Goal: Task Accomplishment & Management: Manage account settings

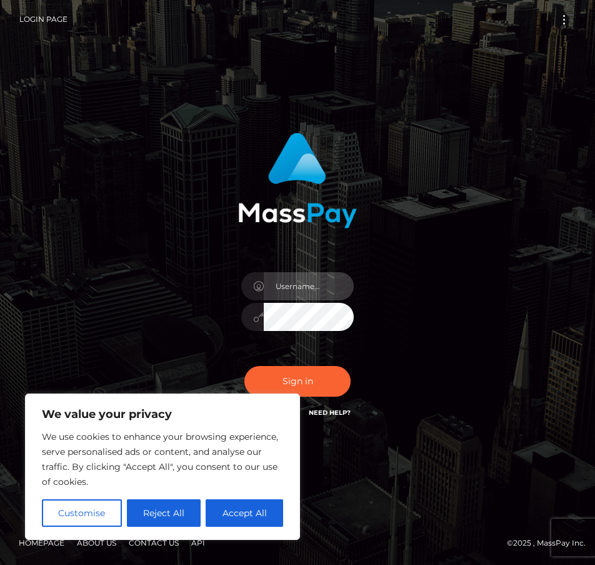
click at [311, 285] on input "text" at bounding box center [309, 286] width 90 height 28
paste input "marlies.tp"
type input "marlies.tp"
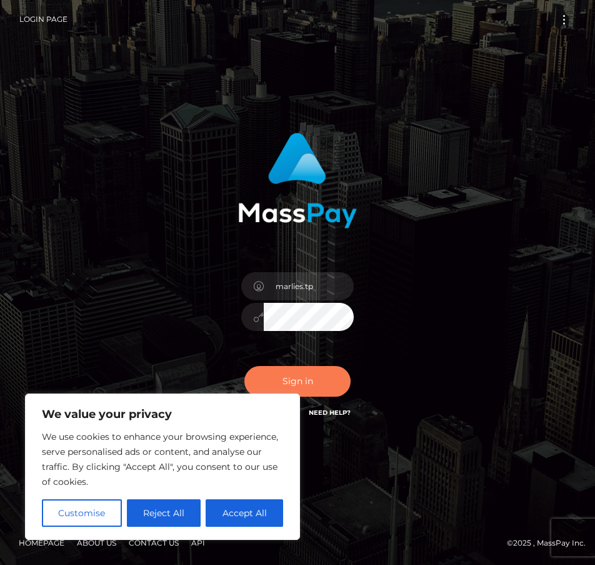
click at [338, 369] on button "Sign in" at bounding box center [297, 381] width 106 height 31
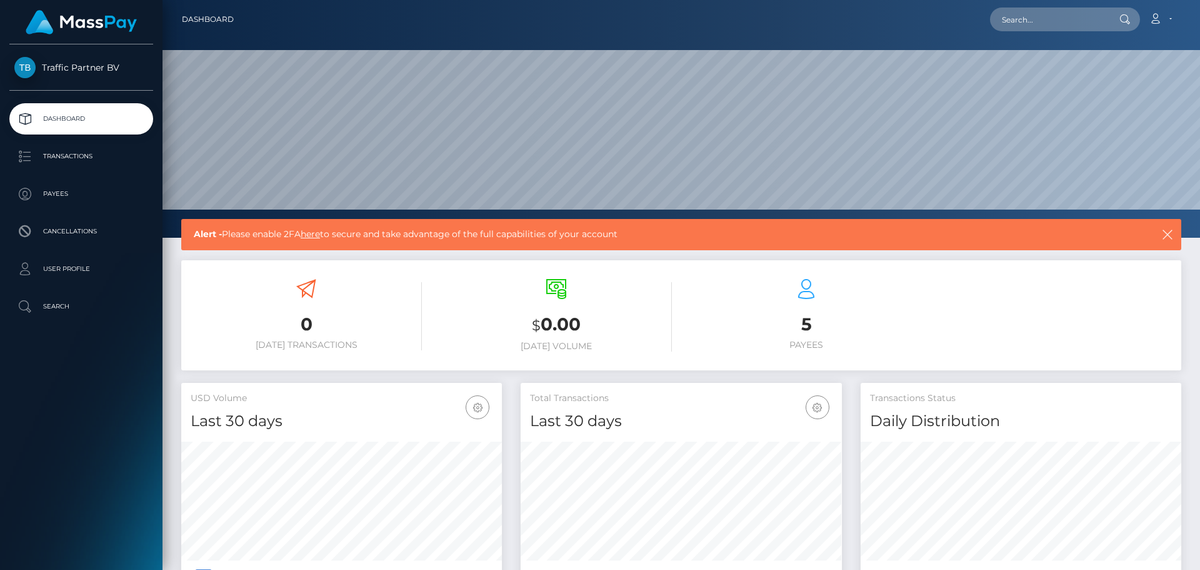
click at [106, 440] on div "Traffic Partner BV Dashboard Transactions Payees Cancellations User Profile" at bounding box center [81, 305] width 163 height 523
click at [48, 153] on p "Transactions" at bounding box center [81, 156] width 134 height 19
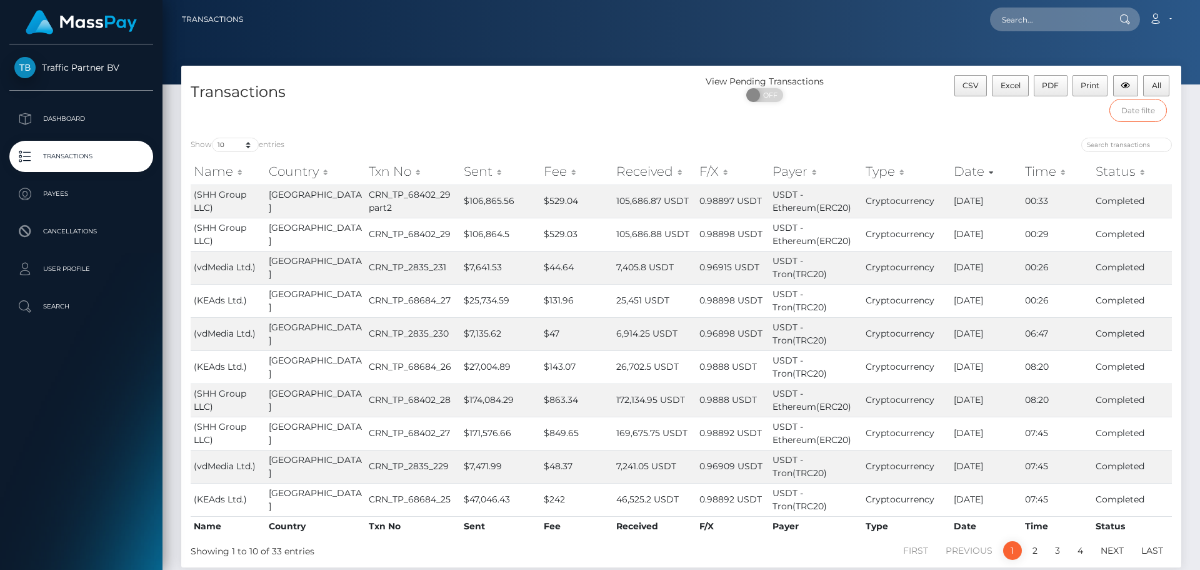
click at [1131, 114] on input "text" at bounding box center [1139, 110] width 58 height 23
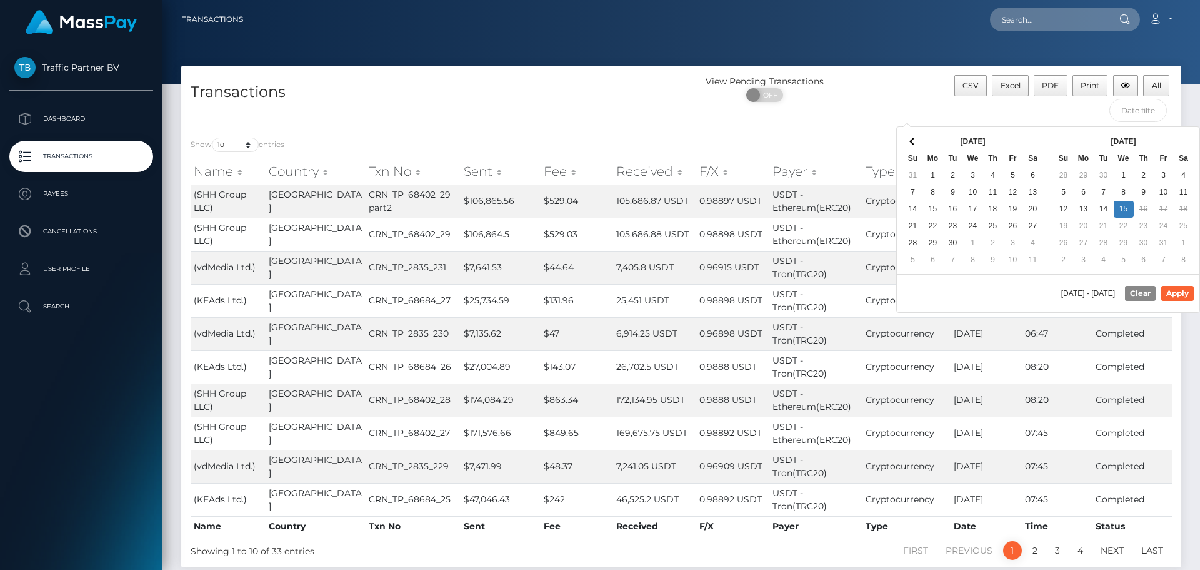
click at [1087, 104] on div "CSV Excel PDF Print All" at bounding box center [1056, 101] width 250 height 53
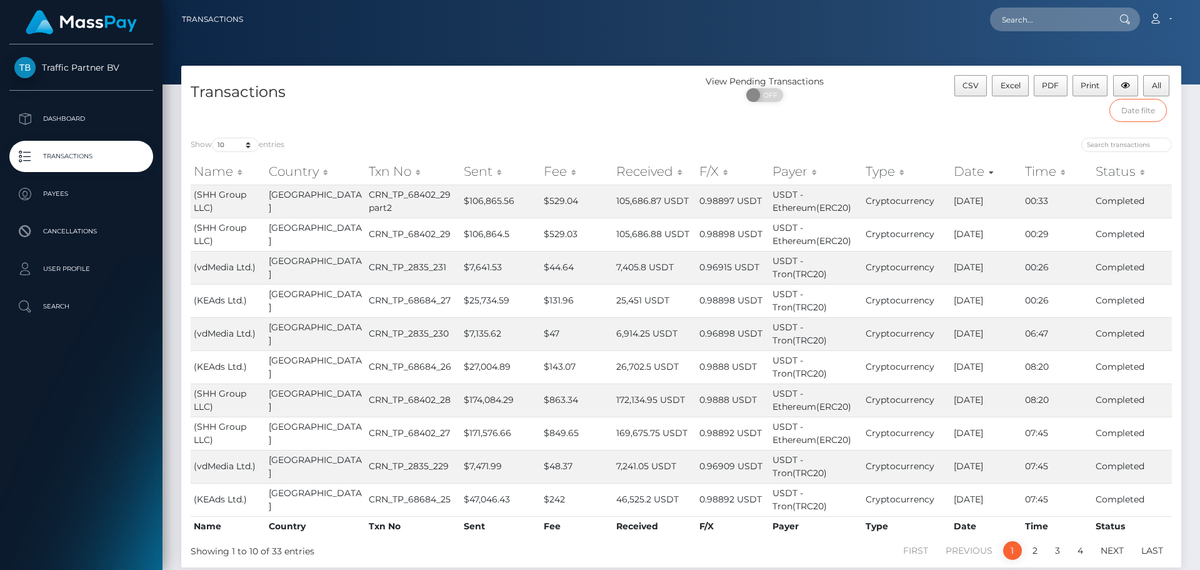
click at [1130, 113] on input "text" at bounding box center [1139, 110] width 58 height 23
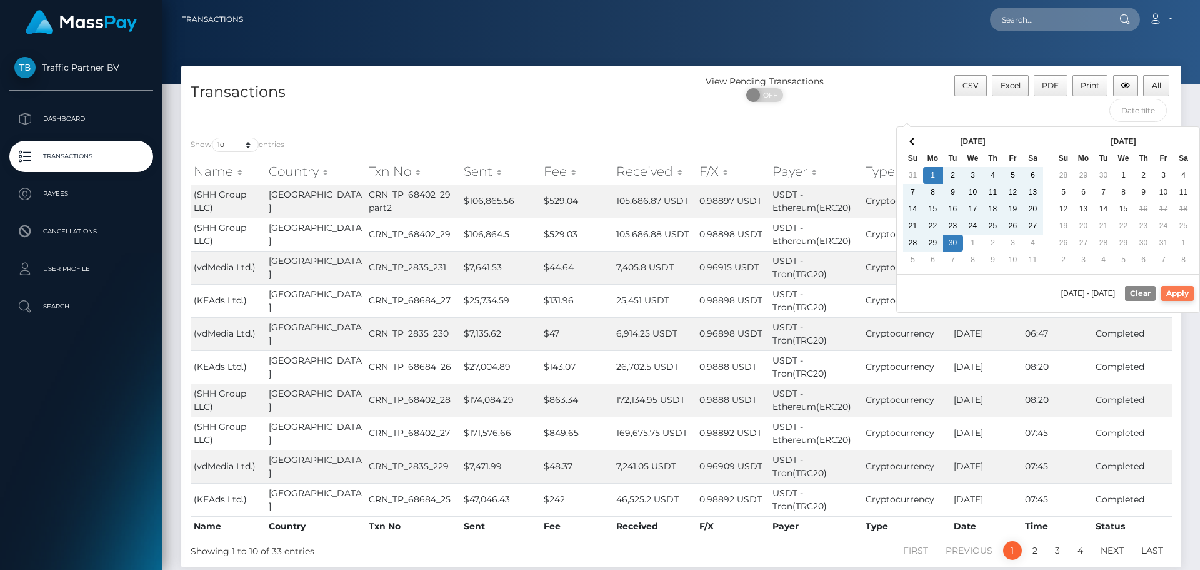
click at [1175, 295] on button "Apply" at bounding box center [1178, 293] width 33 height 15
type input "09/01/2025 - 09/30/2025"
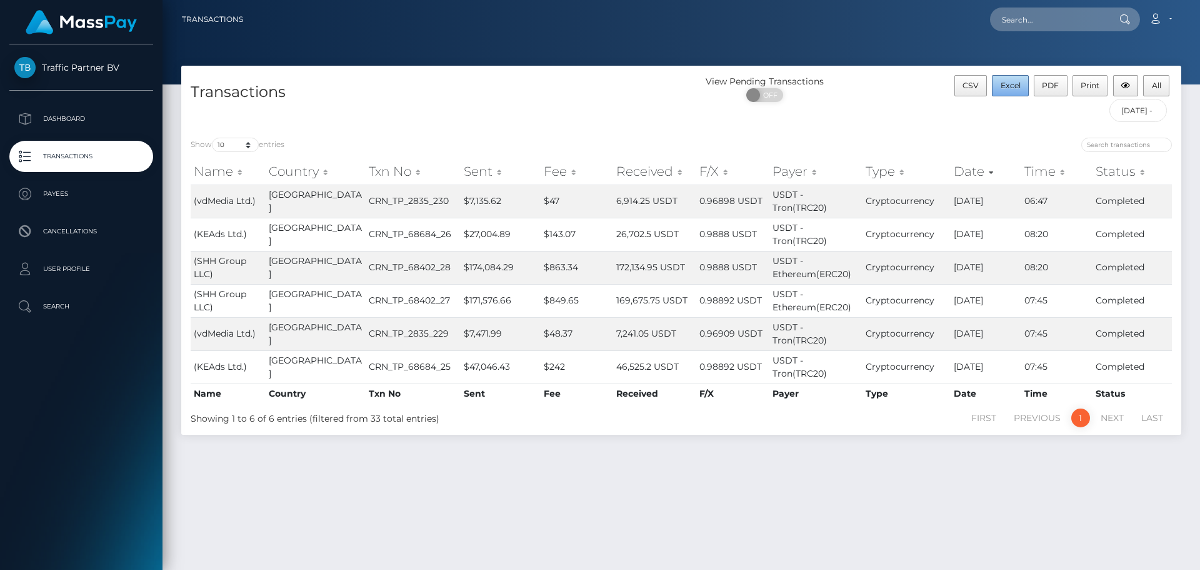
click at [1022, 84] on button "Excel" at bounding box center [1010, 85] width 37 height 21
click at [1042, 86] on button "PDF" at bounding box center [1051, 85] width 34 height 21
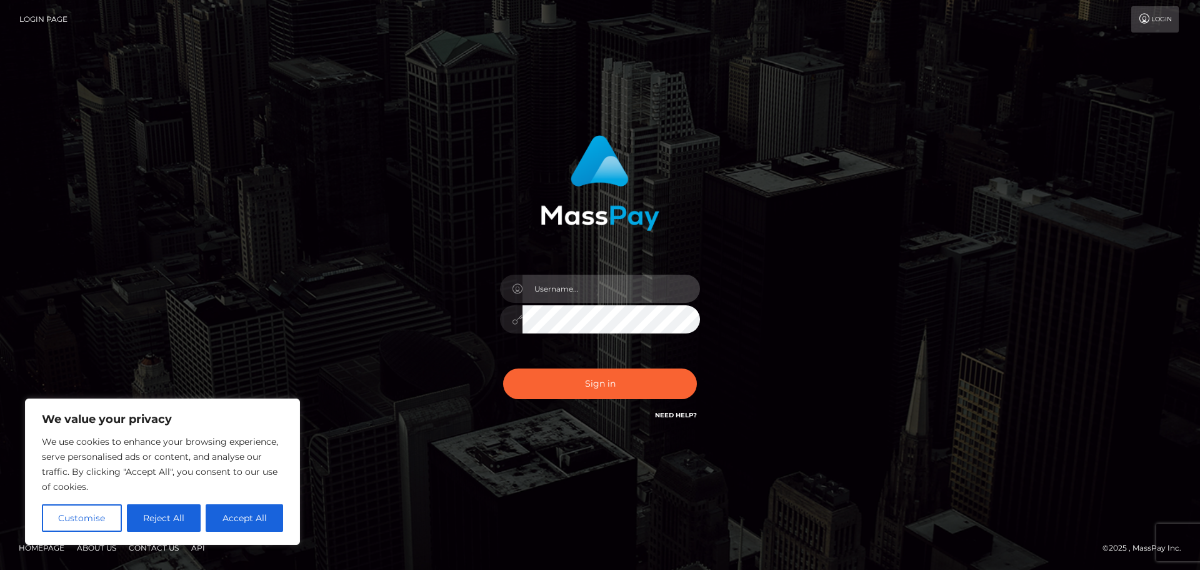
click at [534, 276] on input "text" at bounding box center [612, 288] width 178 height 28
paste input "marlies.tp"
type input "marlies.tp"
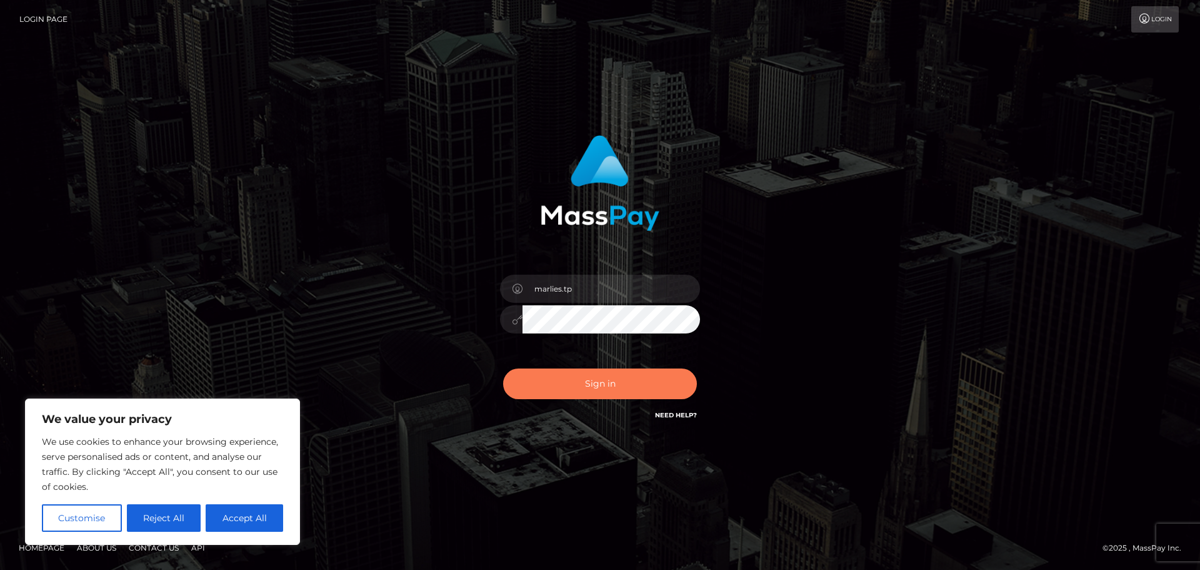
click at [613, 384] on button "Sign in" at bounding box center [600, 383] width 194 height 31
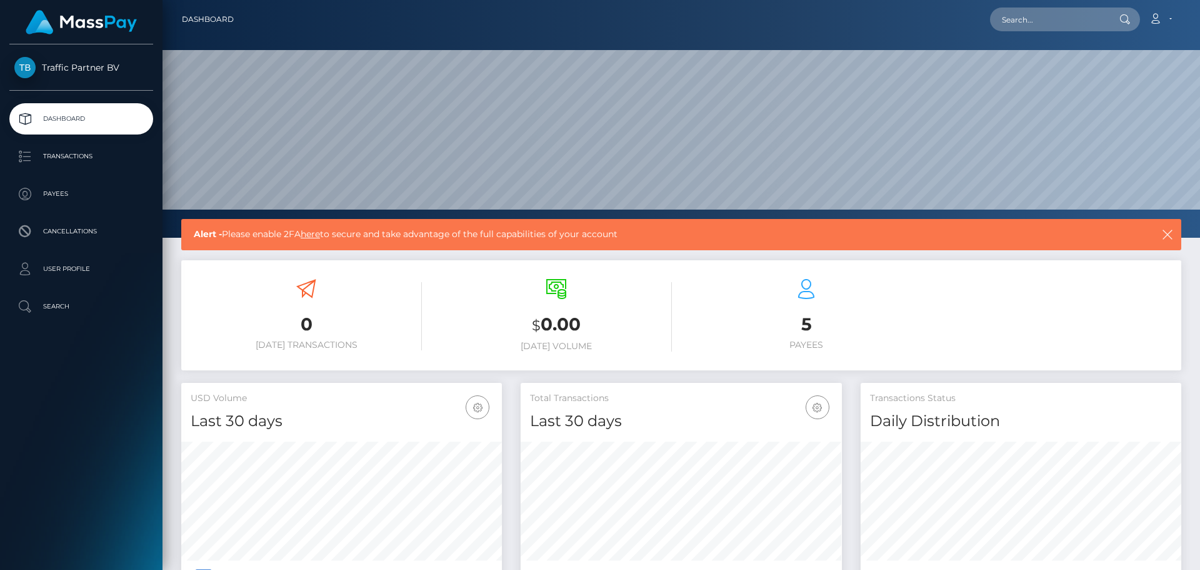
scroll to position [222, 321]
click at [69, 64] on span "Traffic Partner BV" at bounding box center [81, 67] width 144 height 11
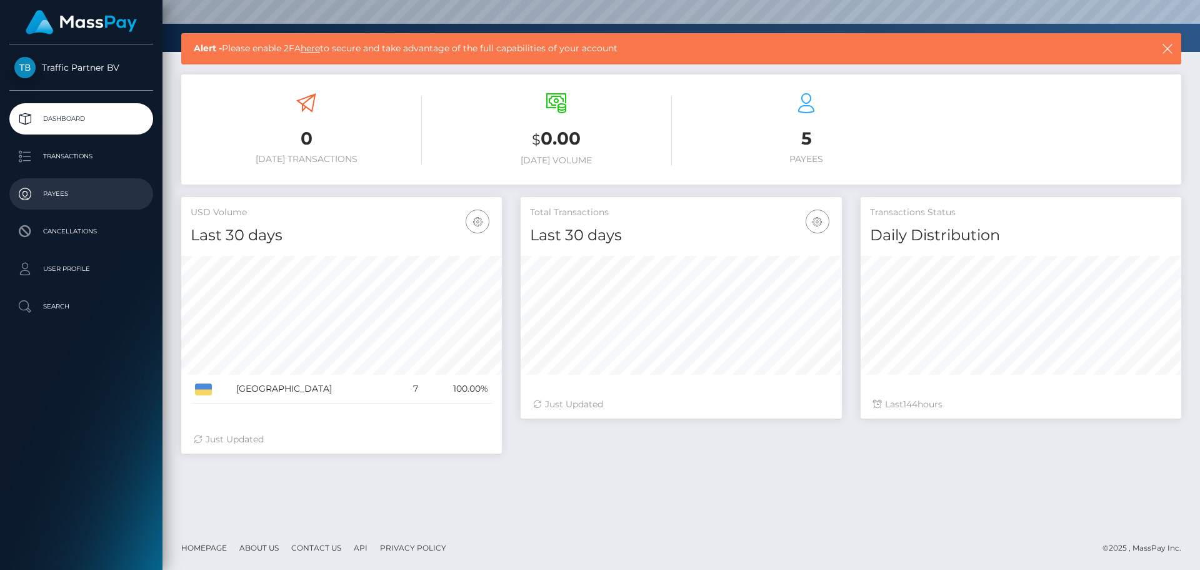
click at [84, 191] on p "Payees" at bounding box center [81, 193] width 134 height 19
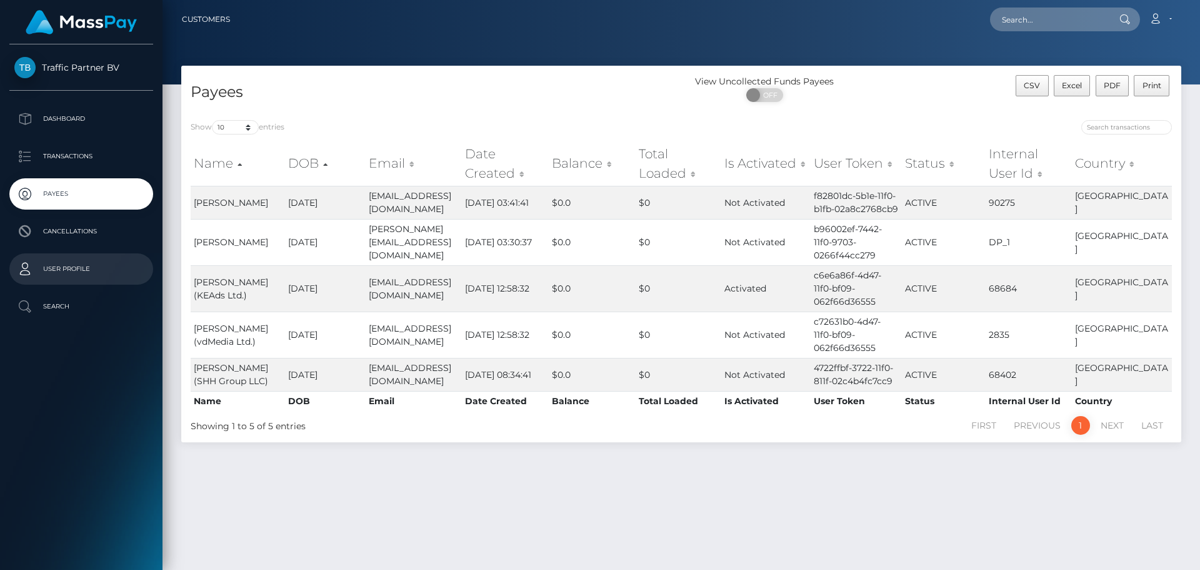
click at [106, 266] on p "User Profile" at bounding box center [81, 268] width 134 height 19
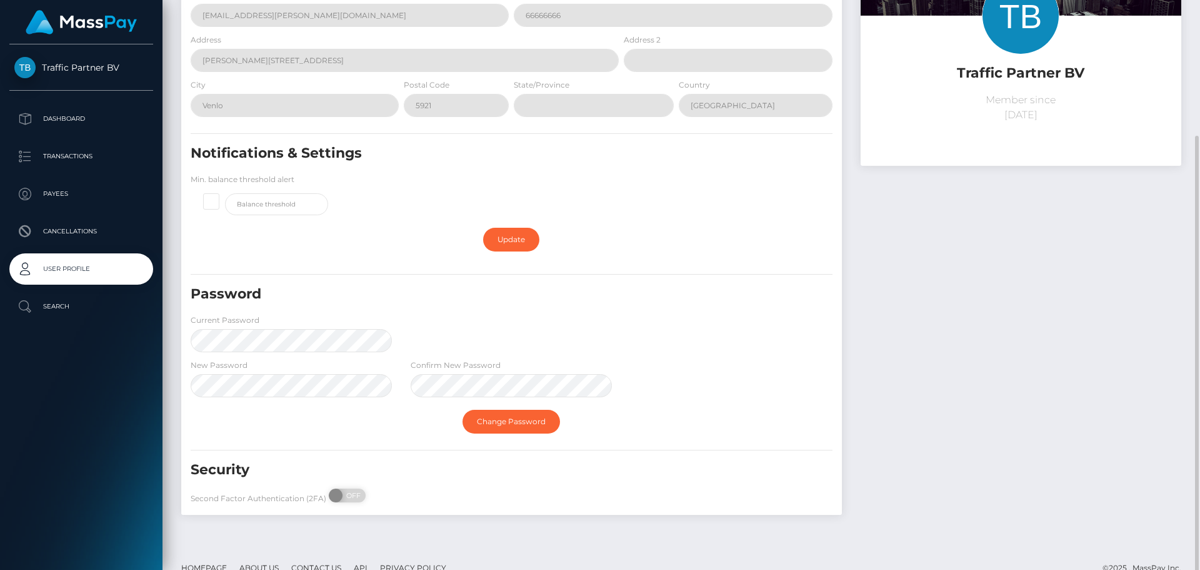
scroll to position [145, 0]
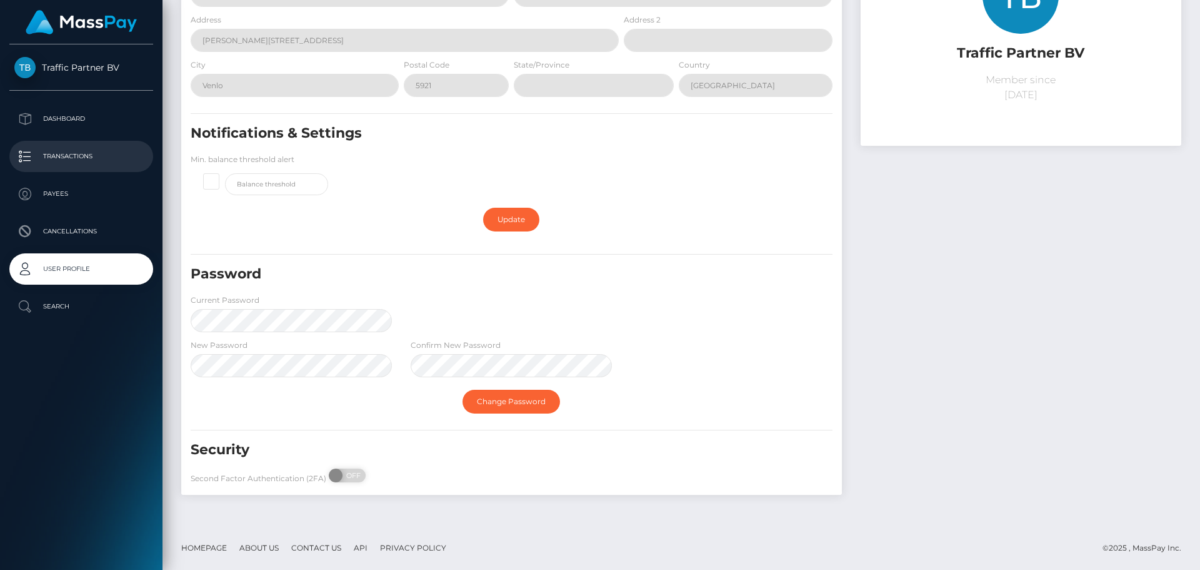
click at [88, 162] on p "Transactions" at bounding box center [81, 156] width 134 height 19
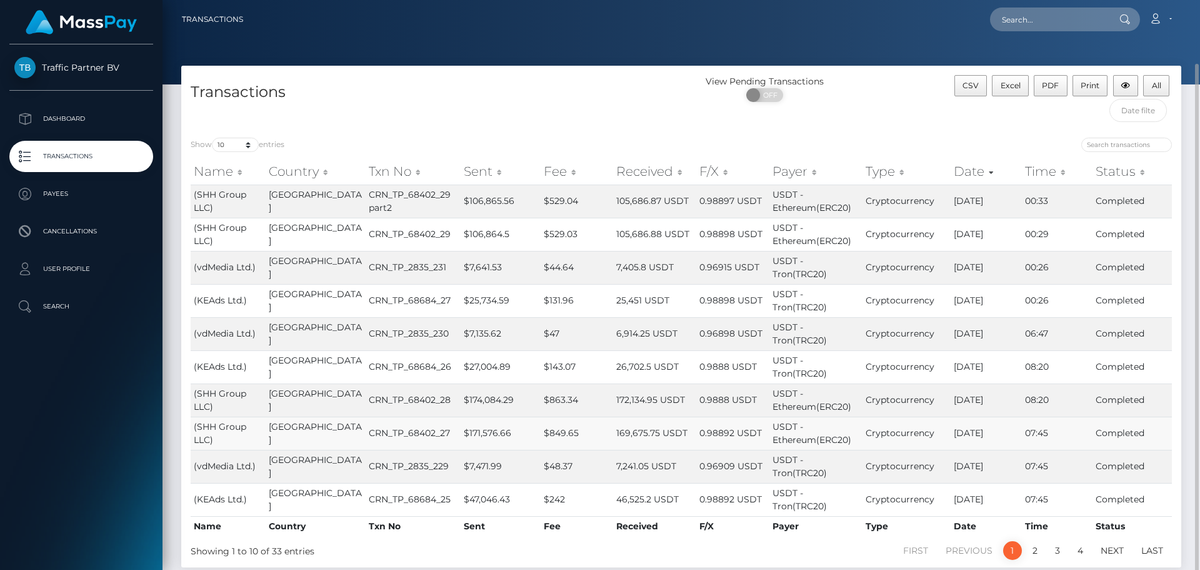
scroll to position [33, 0]
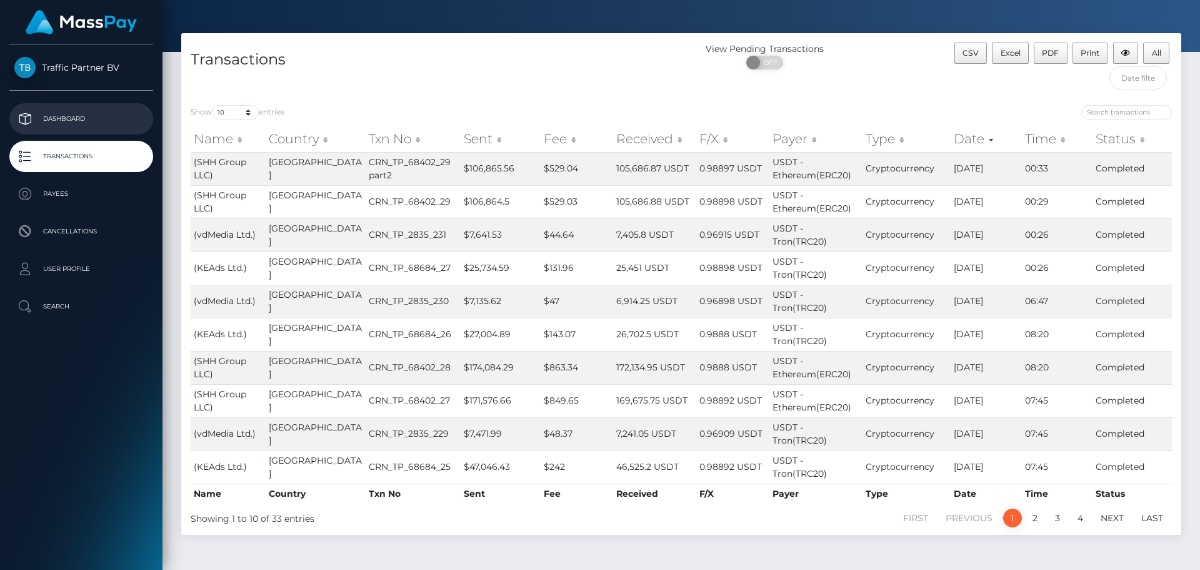
click at [35, 122] on p "Dashboard" at bounding box center [81, 118] width 134 height 19
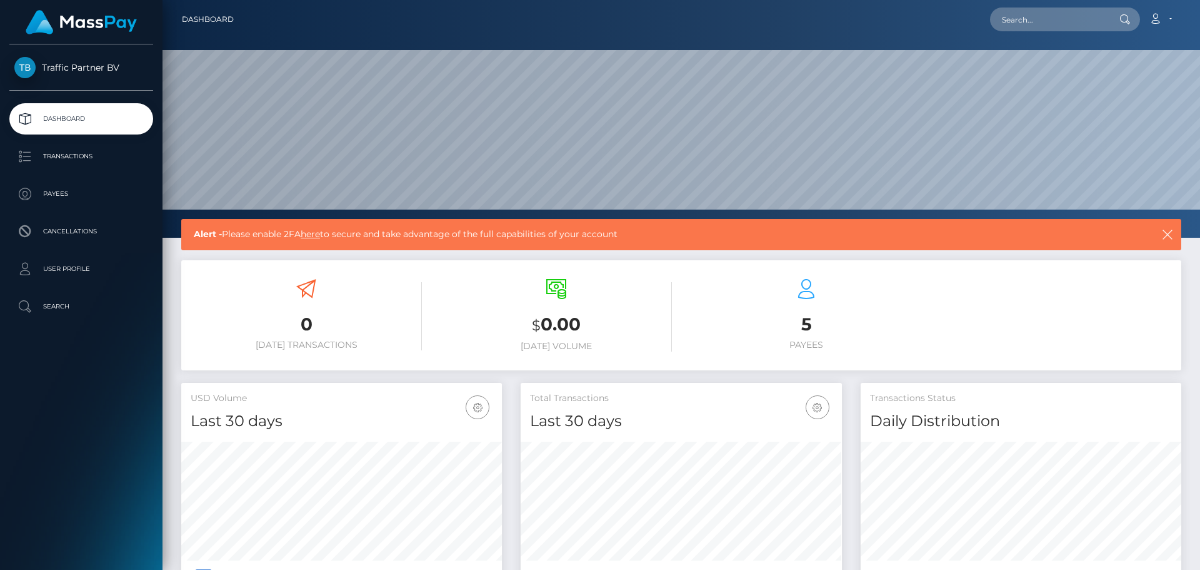
scroll to position [222, 321]
click at [1169, 22] on link "Account" at bounding box center [1160, 19] width 37 height 26
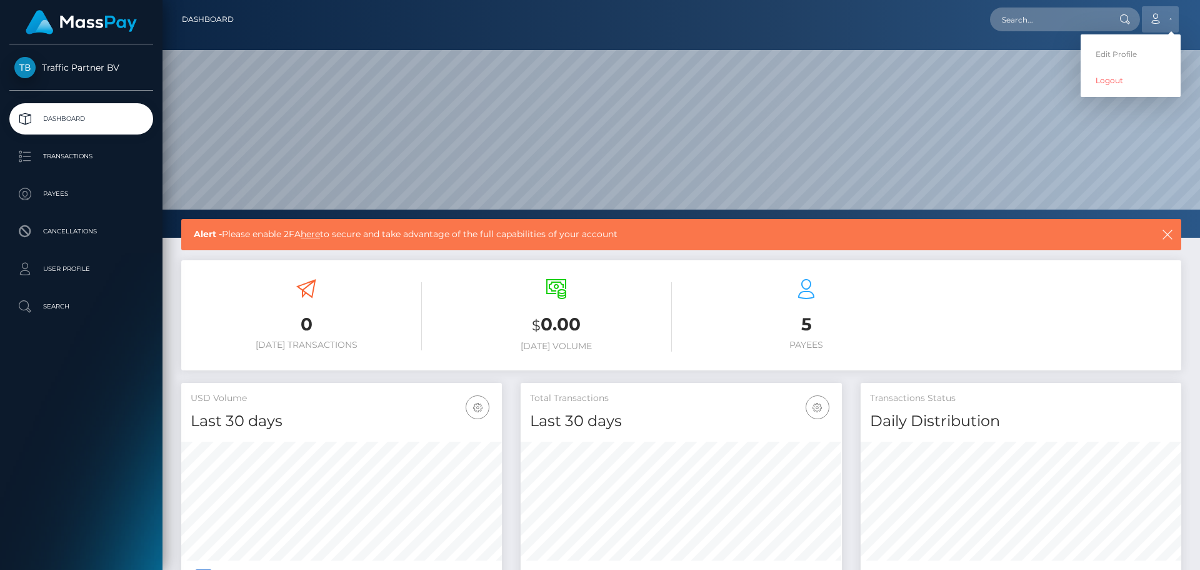
click at [1169, 22] on link "Account" at bounding box center [1160, 19] width 37 height 26
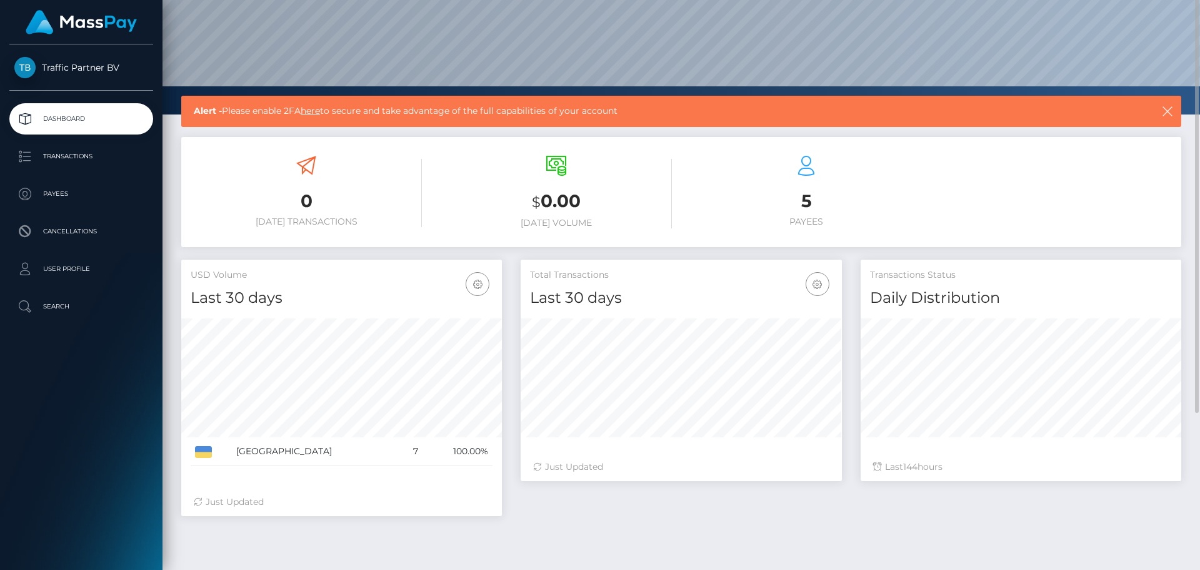
scroll to position [0, 0]
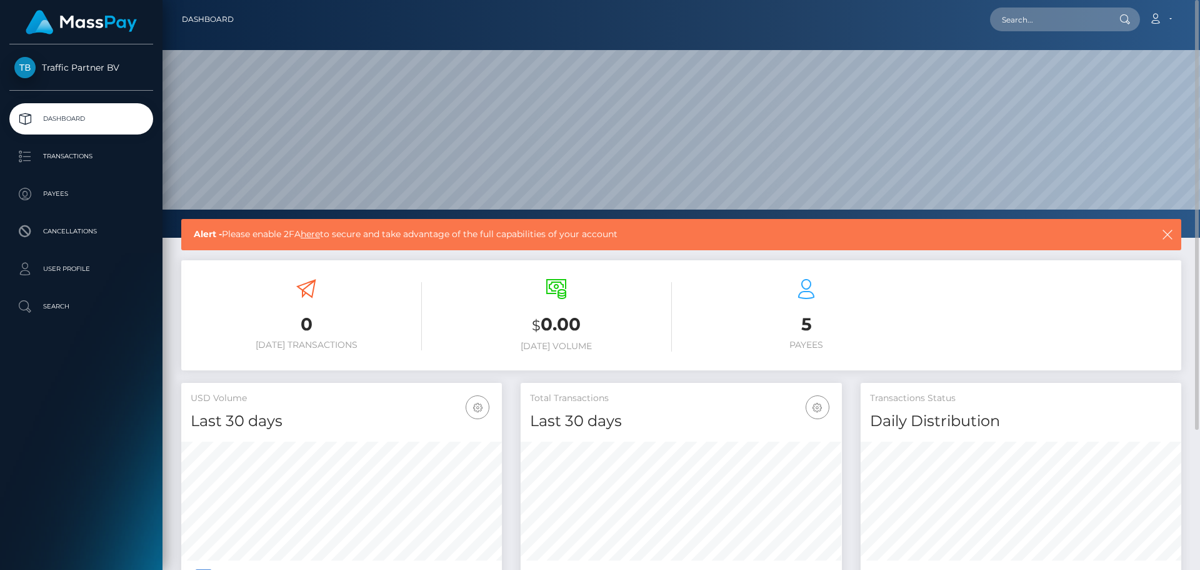
click at [315, 236] on link "here" at bounding box center [310, 233] width 19 height 11
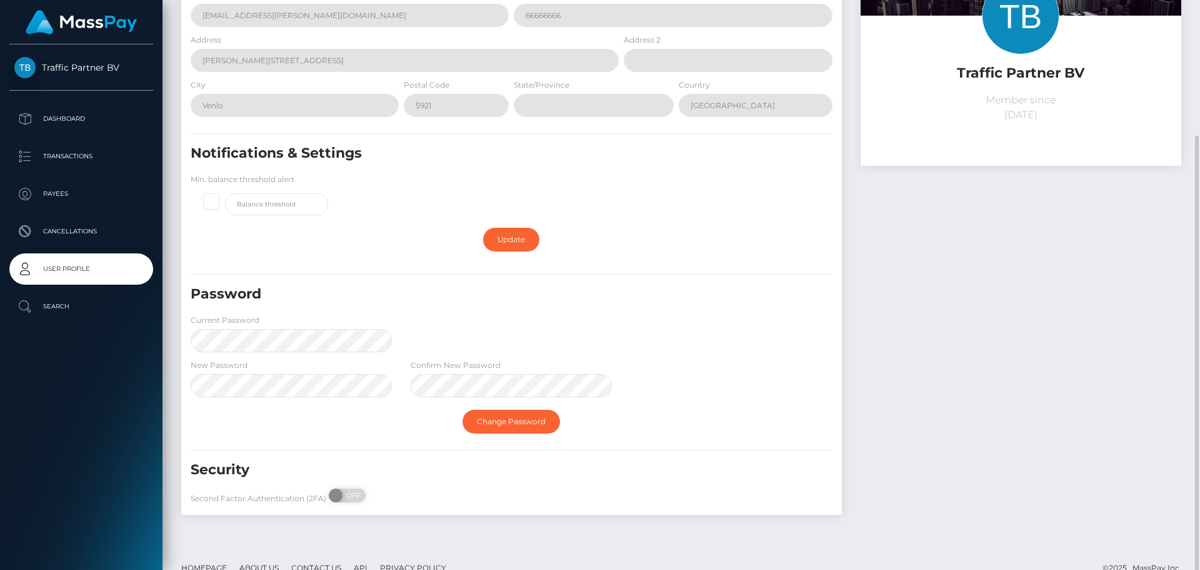
scroll to position [145, 0]
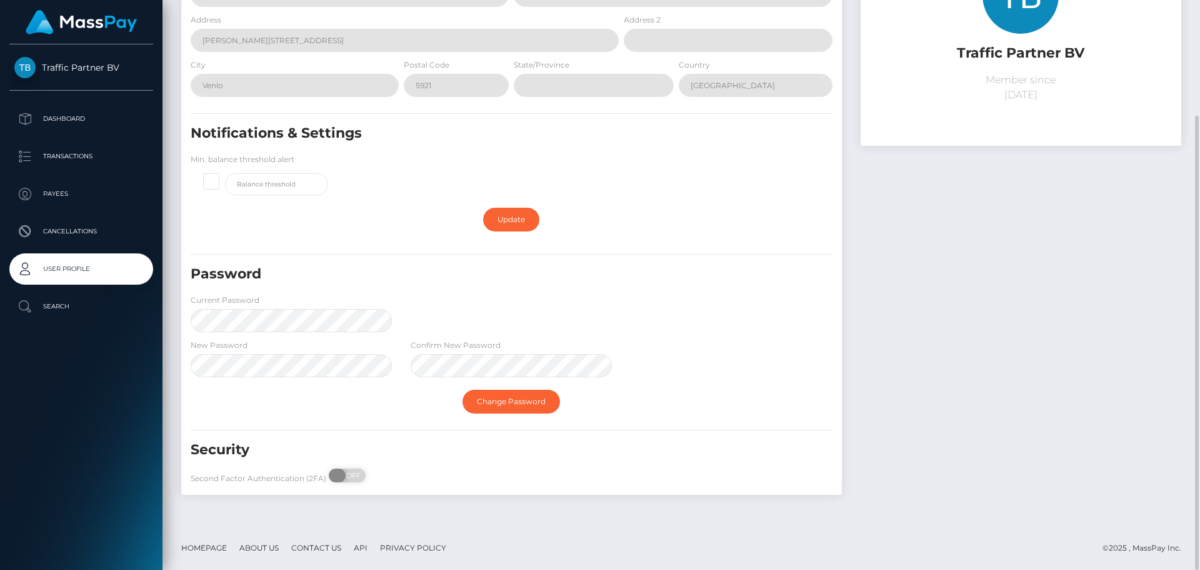
click at [356, 473] on span "OFF" at bounding box center [351, 475] width 31 height 14
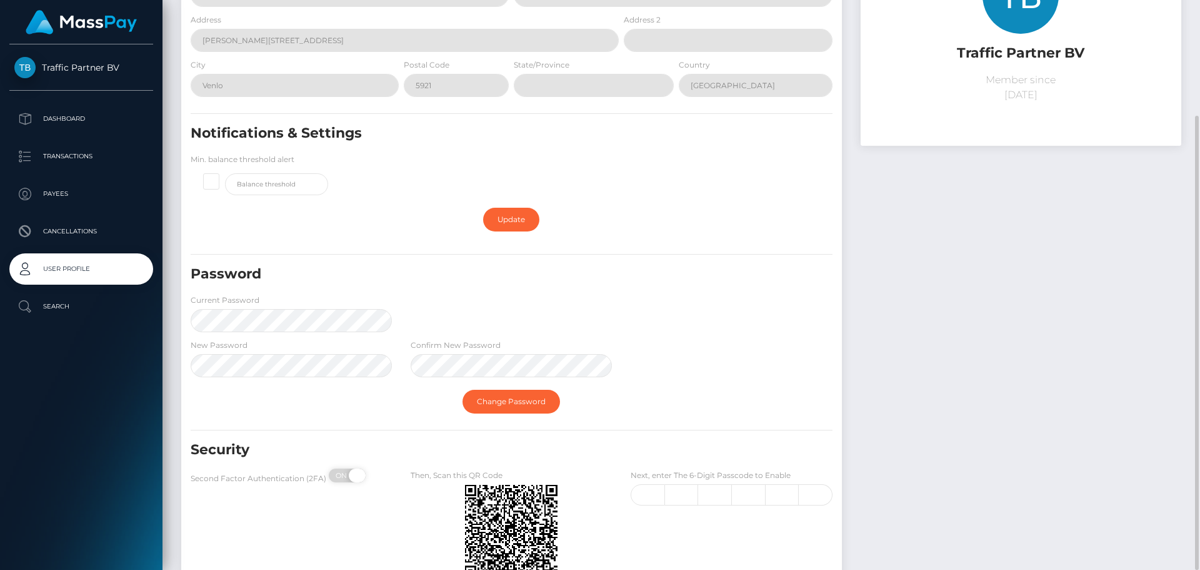
checkbox input "true"
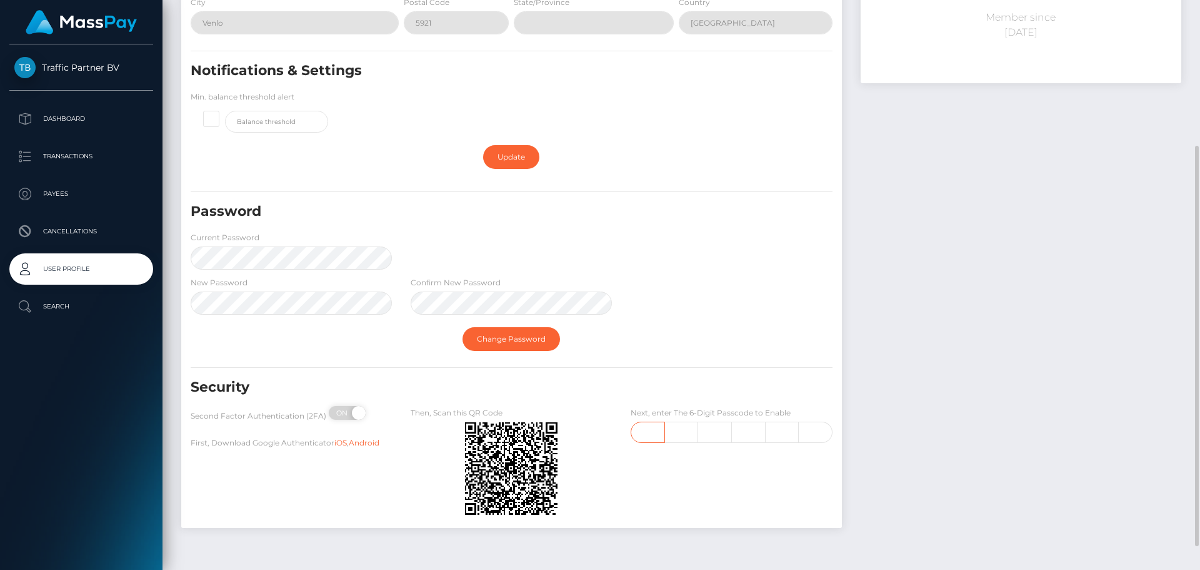
click at [652, 433] on input "text" at bounding box center [648, 431] width 34 height 21
type input "1"
type input "4"
type input "2"
type input "8"
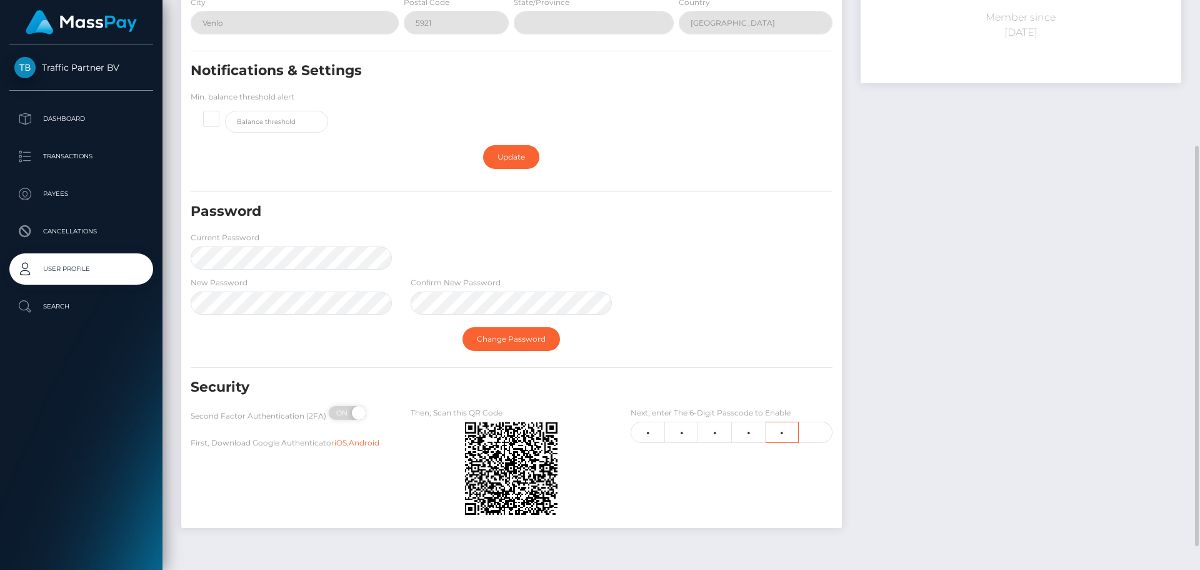
type input "4"
type input "7"
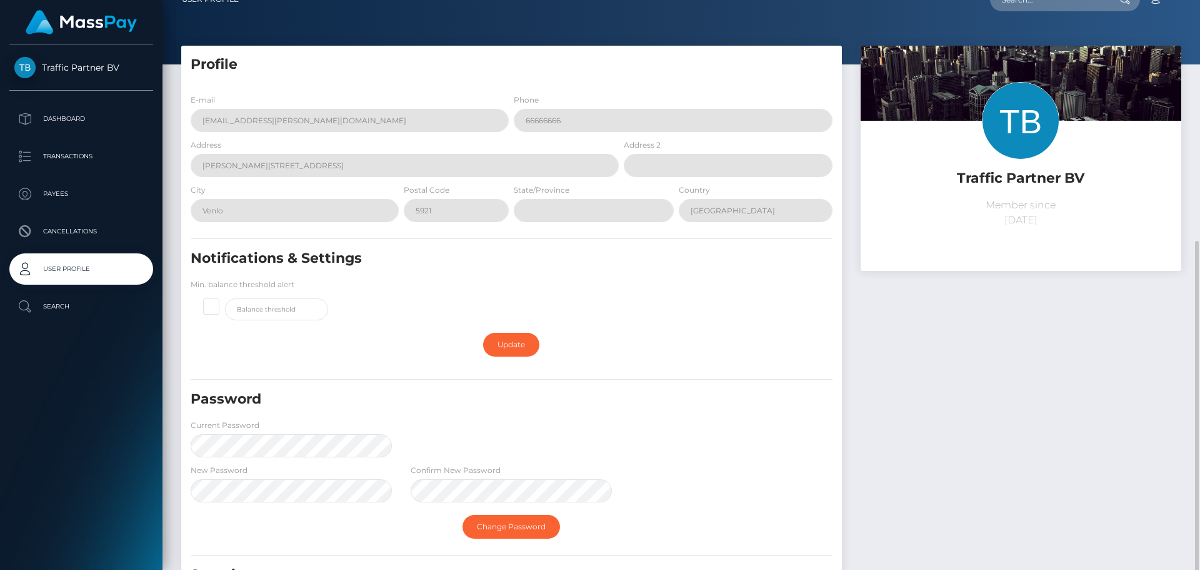
scroll to position [0, 0]
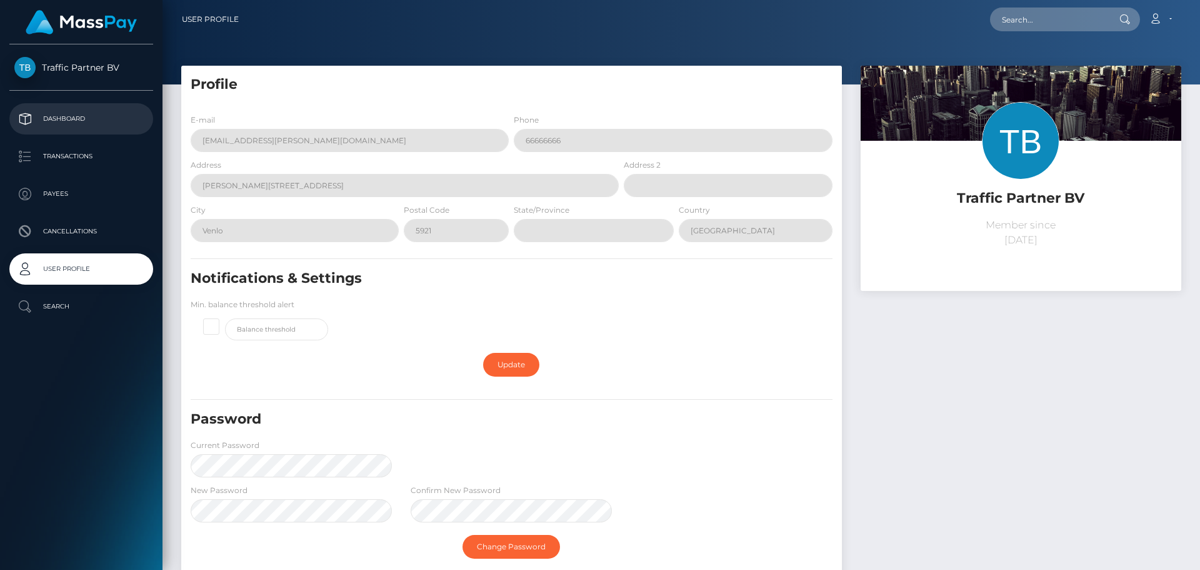
click at [97, 113] on p "Dashboard" at bounding box center [81, 118] width 134 height 19
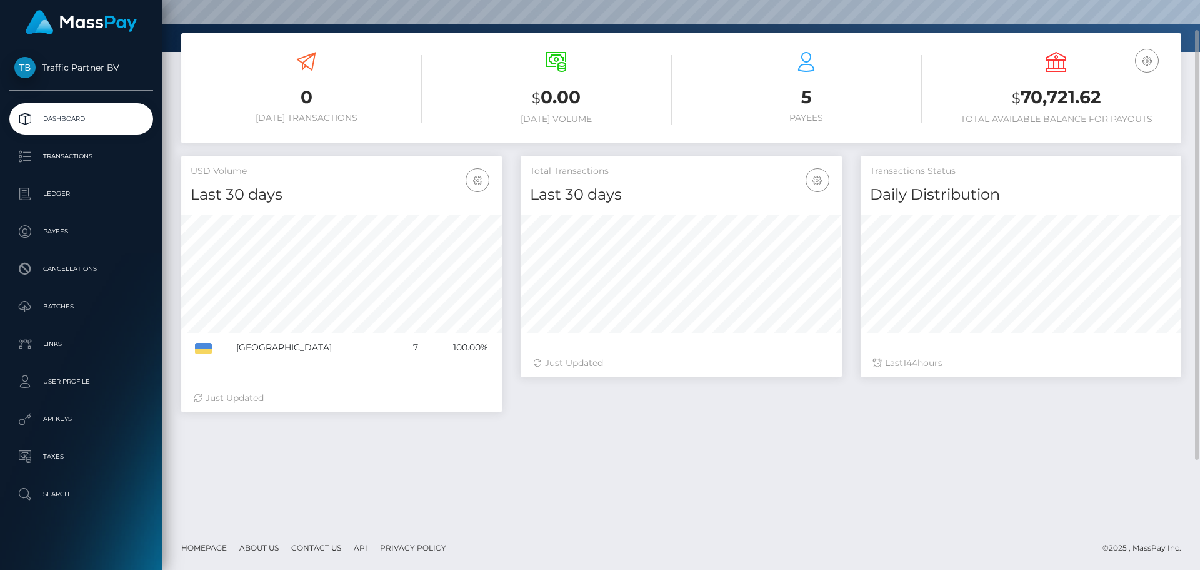
scroll to position [123, 0]
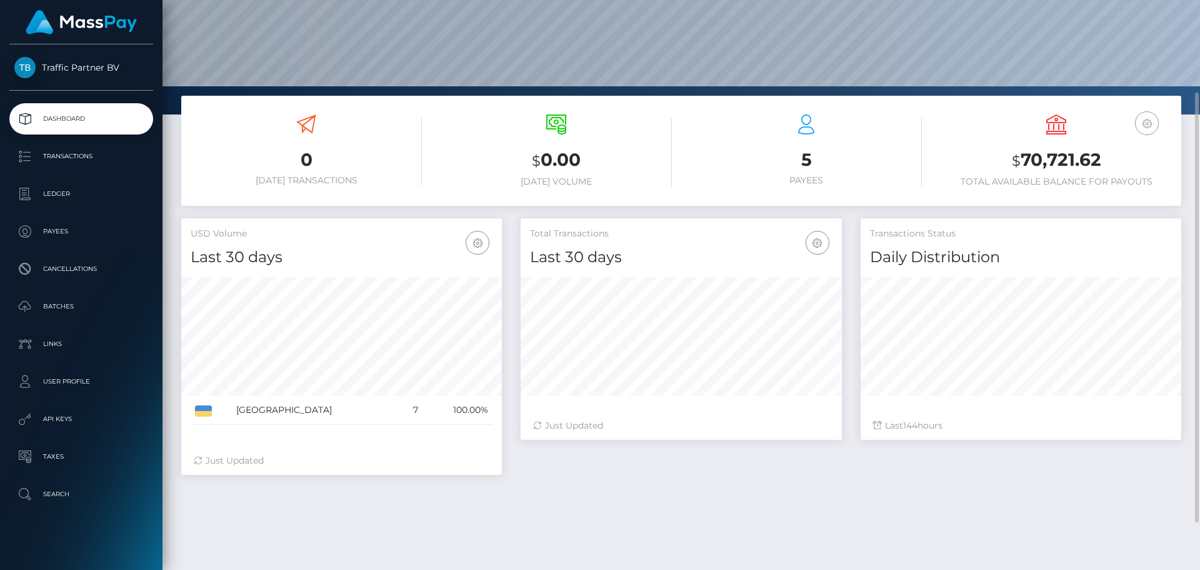
click at [1147, 125] on icon "button" at bounding box center [1147, 124] width 15 height 16
click at [1121, 161] on link "USD Balance" at bounding box center [1110, 162] width 100 height 23
click at [1041, 165] on h3 "$70,721.62" at bounding box center [1056, 160] width 231 height 24
click at [1020, 181] on h6 "Total Available Balance for Payouts" at bounding box center [1056, 180] width 231 height 11
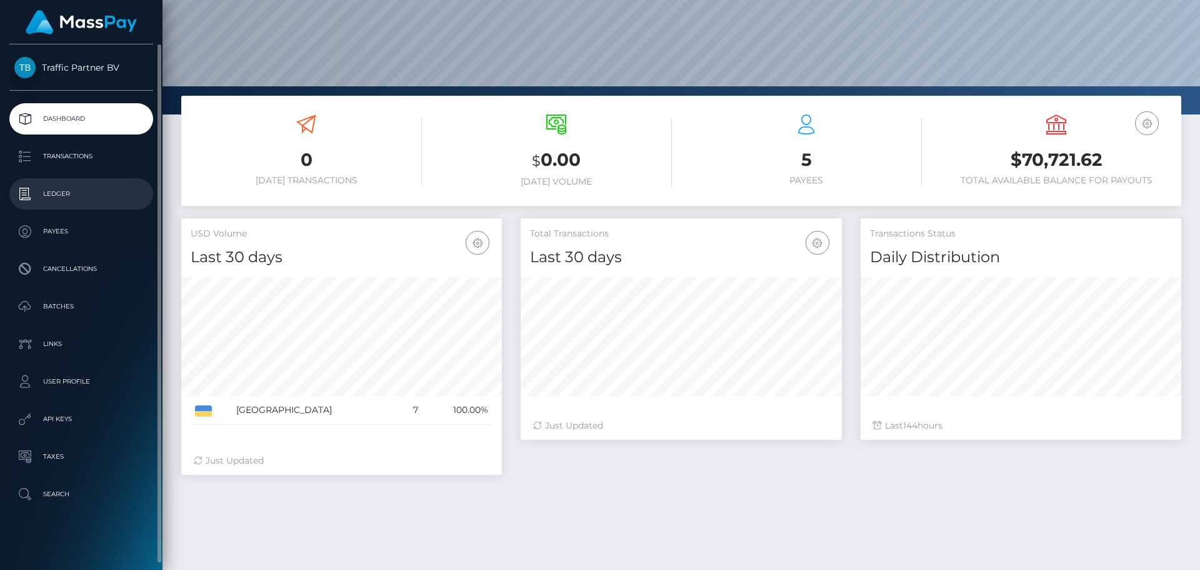
click at [51, 194] on p "Ledger" at bounding box center [81, 193] width 134 height 19
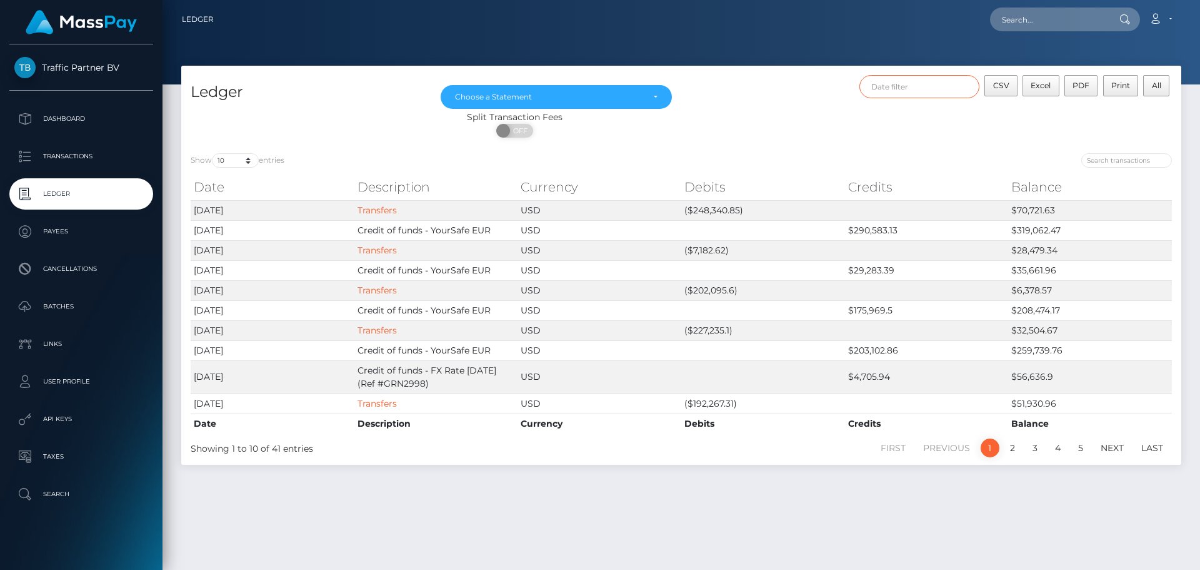
click at [942, 89] on input "text" at bounding box center [920, 86] width 121 height 23
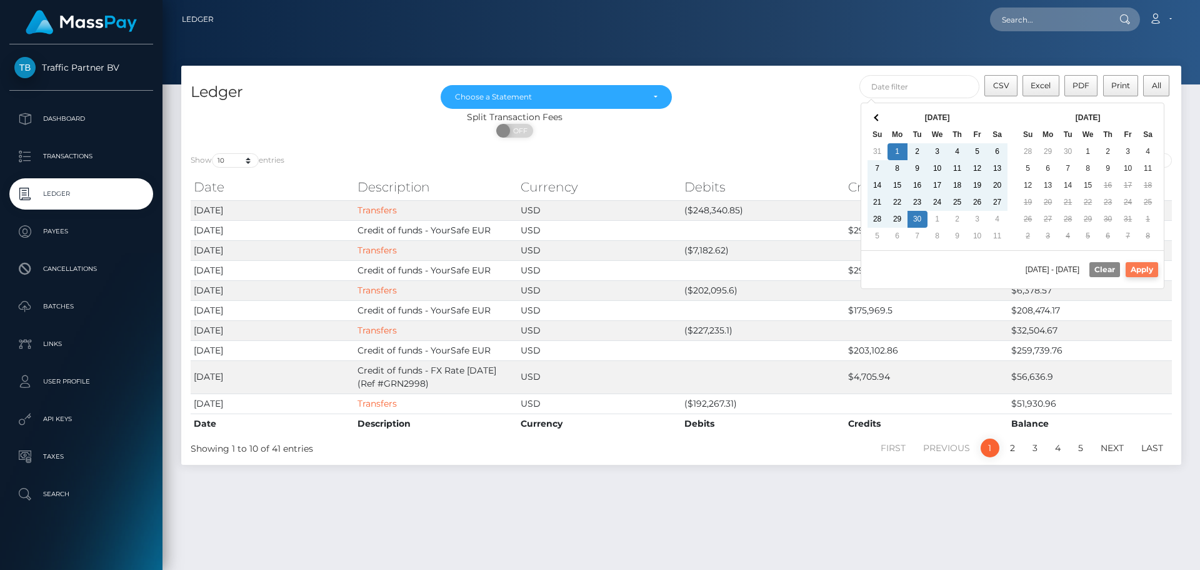
click at [1146, 269] on button "Apply" at bounding box center [1142, 269] width 33 height 15
type input "09/01/2025 - 09/30/2025"
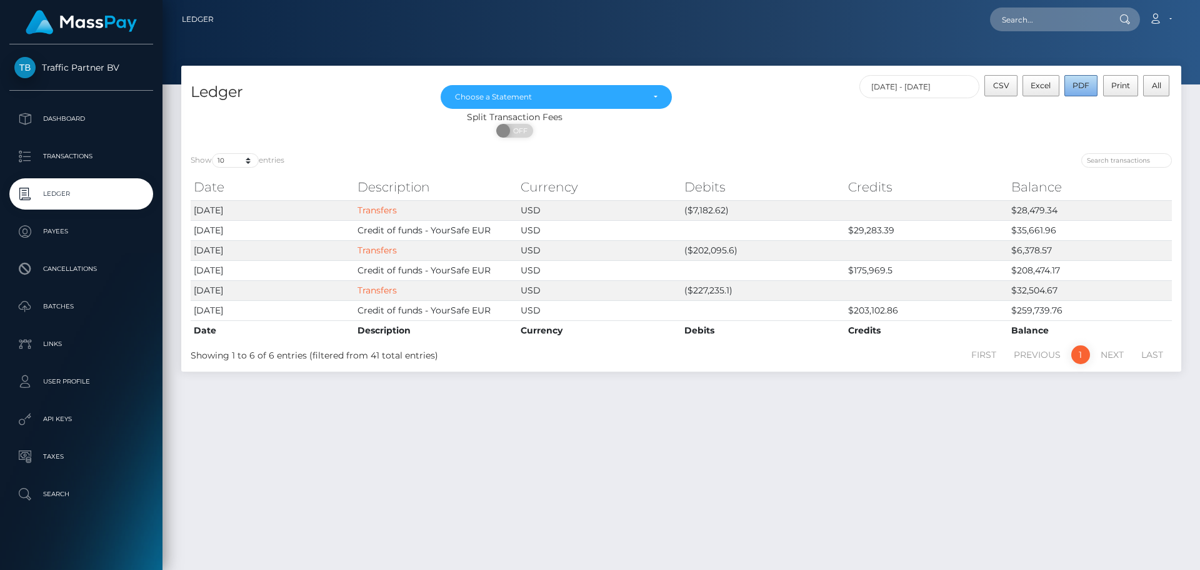
click at [1080, 88] on span "PDF" at bounding box center [1081, 85] width 17 height 9
click at [528, 130] on span "OFF" at bounding box center [518, 131] width 31 height 14
checkbox input "true"
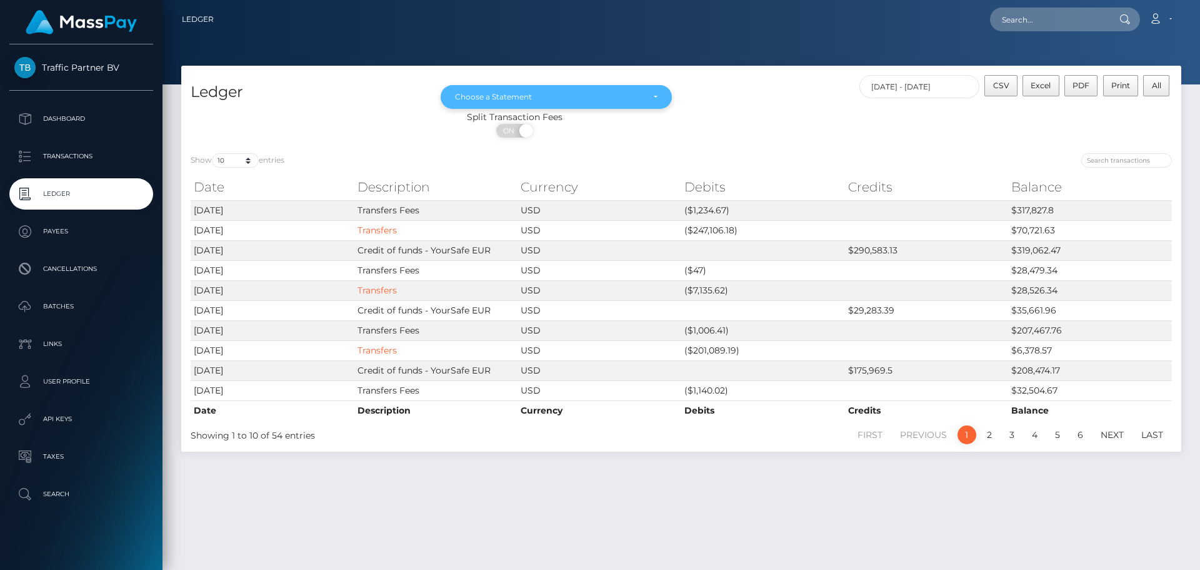
click at [645, 94] on div "Choose a Statement" at bounding box center [556, 97] width 203 height 10
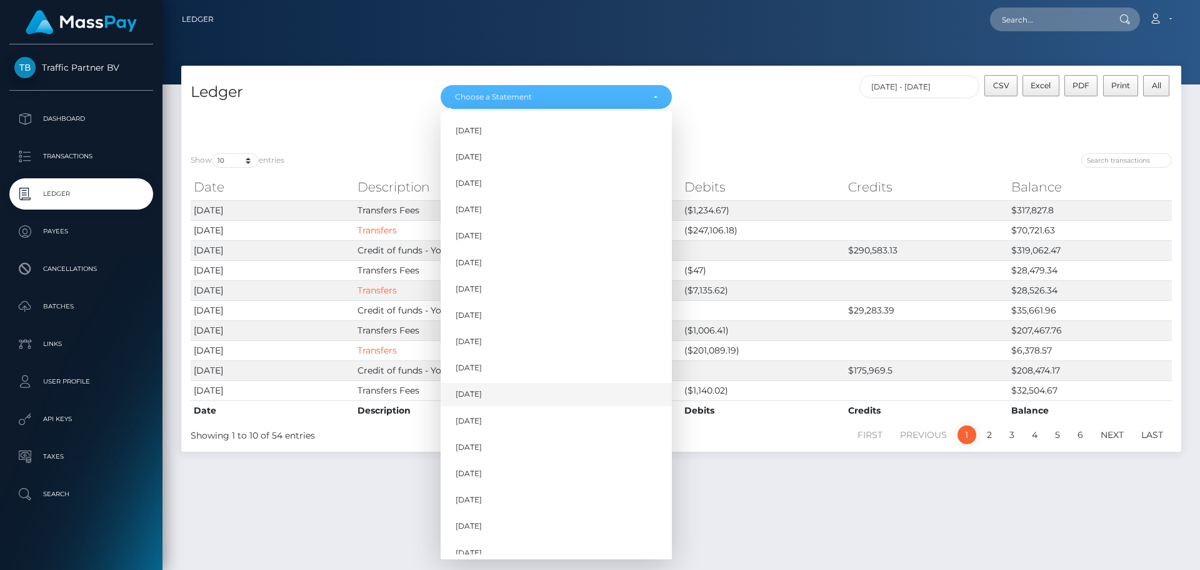
click at [504, 395] on link "Sep 2024" at bounding box center [556, 394] width 231 height 23
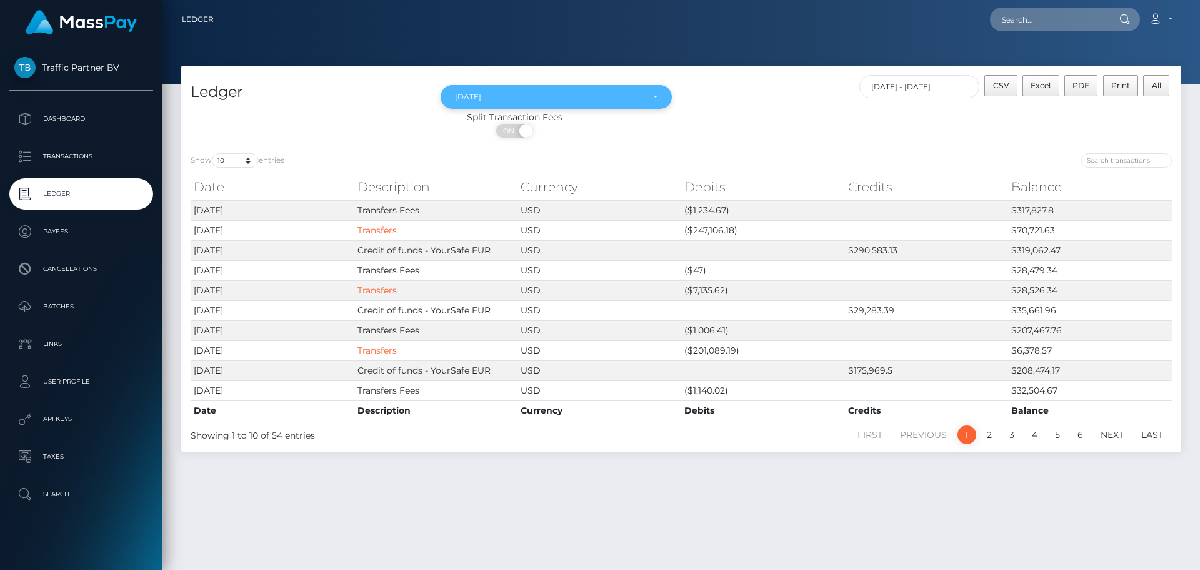
click at [560, 98] on div "Sep 2024" at bounding box center [549, 97] width 188 height 10
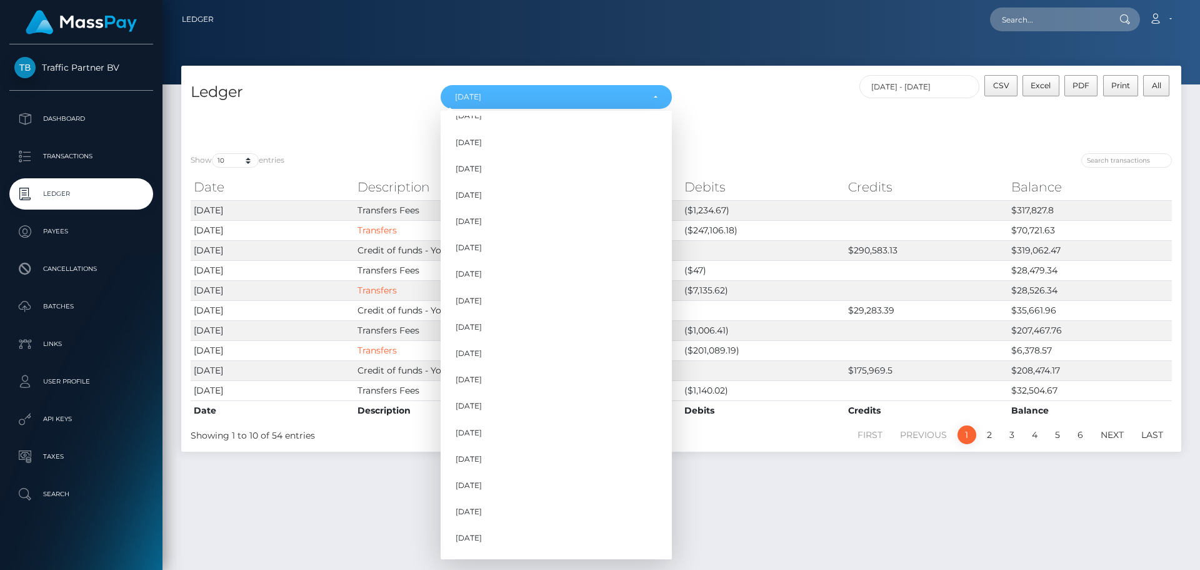
scroll to position [195, 0]
click at [506, 507] on link "Sep 2025" at bounding box center [556, 515] width 231 height 23
select select "Sep 2025"
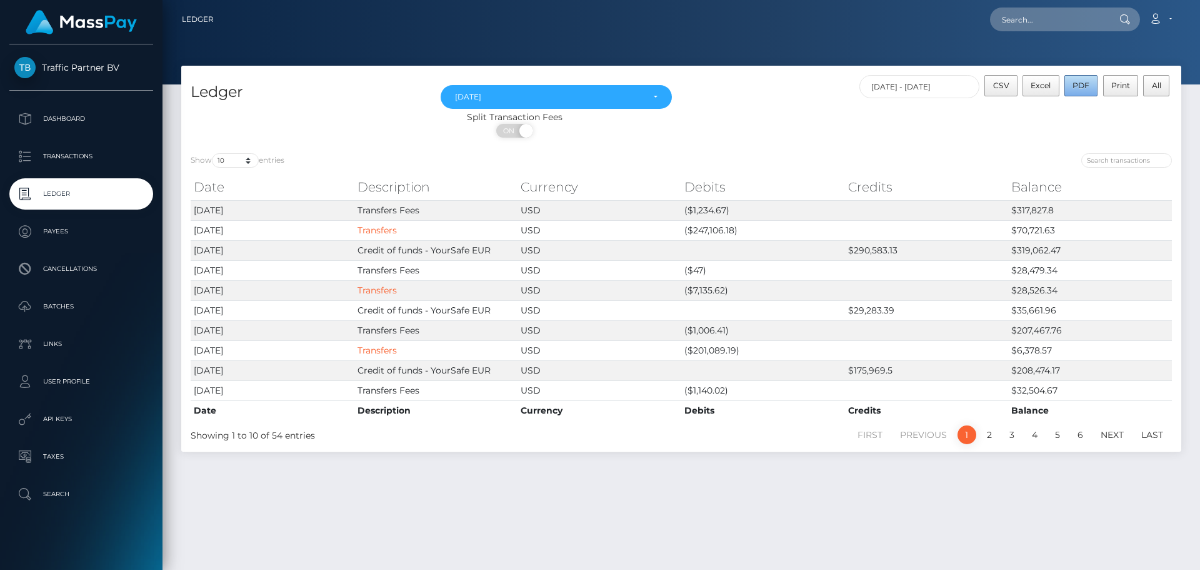
click at [1082, 86] on span "PDF" at bounding box center [1081, 85] width 17 height 9
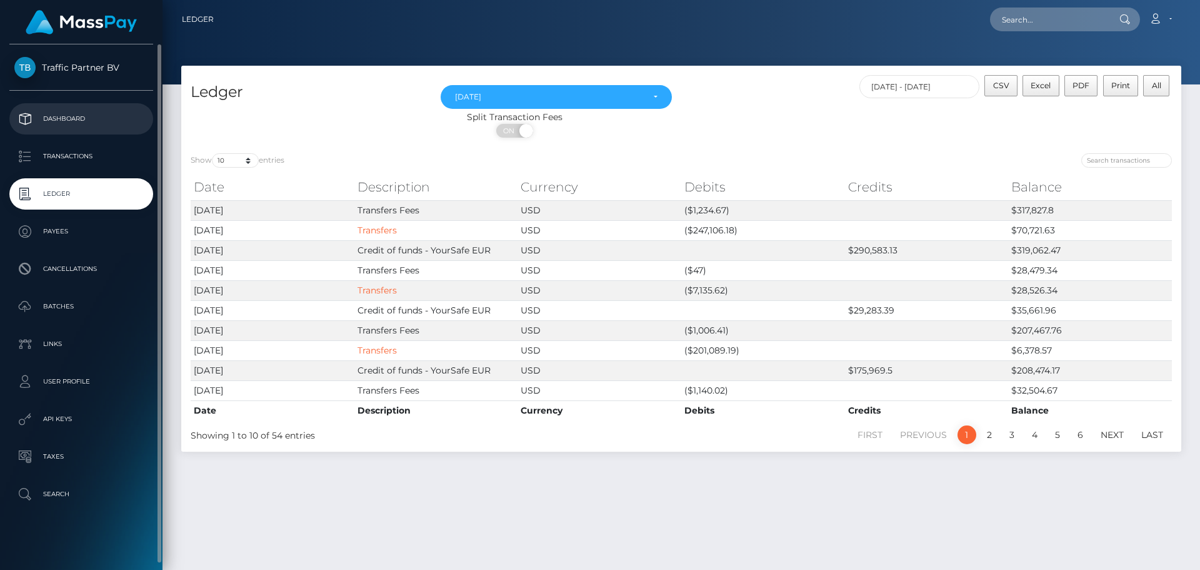
click at [86, 119] on p "Dashboard" at bounding box center [81, 118] width 134 height 19
